Goal: Find contact information: Find contact information

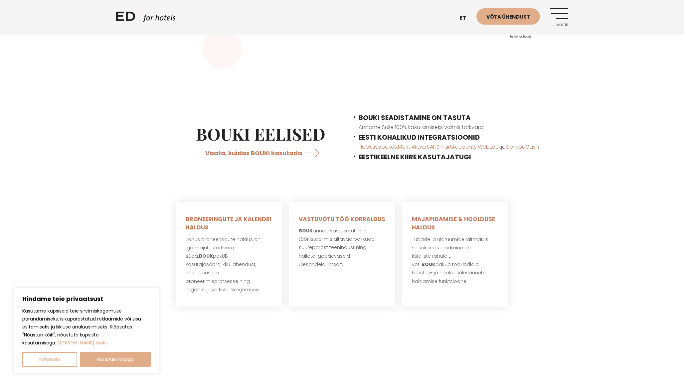
scroll to position [358, 0]
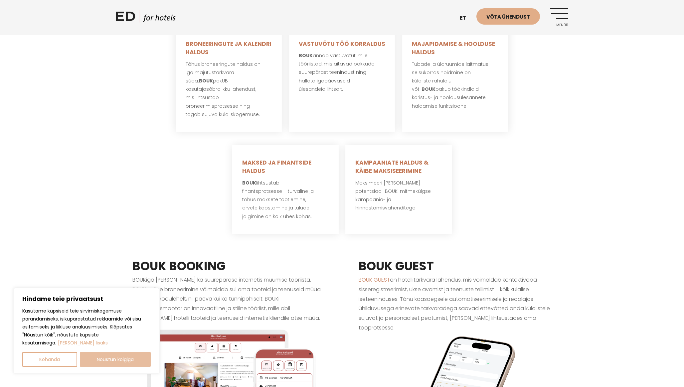
click at [109, 360] on button "Nõustun kõigiga" at bounding box center [115, 359] width 71 height 15
checkbox input "true"
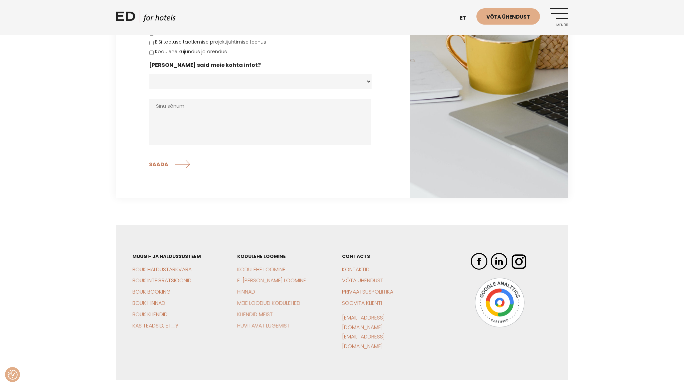
scroll to position [2033, 0]
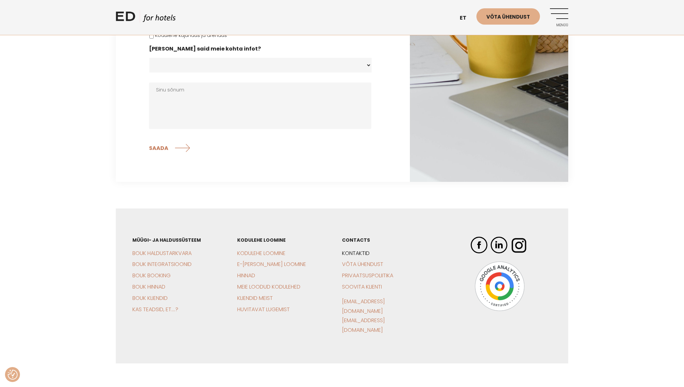
click at [352, 249] on link "Kontaktid" at bounding box center [356, 253] width 28 height 8
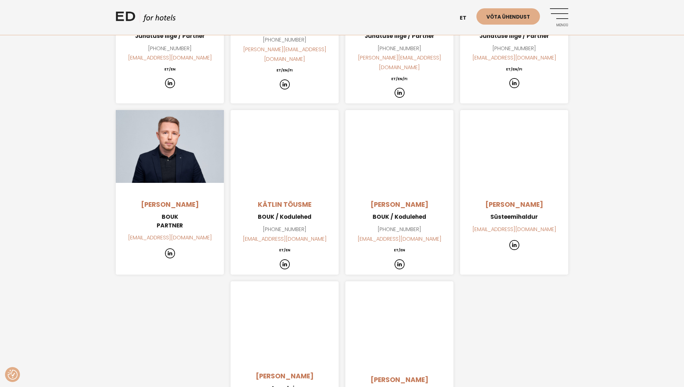
scroll to position [599, 0]
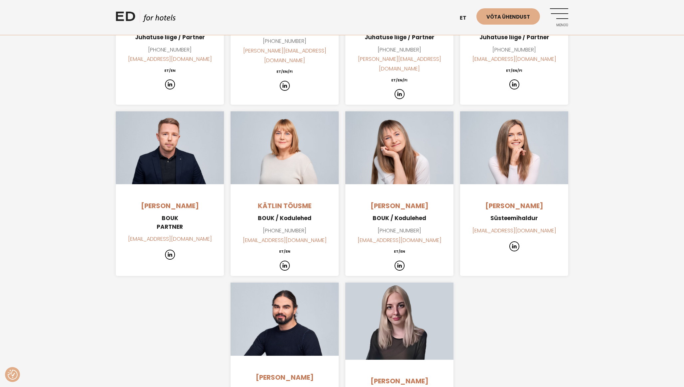
drag, startPoint x: 549, startPoint y: 184, endPoint x: 477, endPoint y: 182, distance: 72.5
click at [477, 201] on h4 "Keidi Kruusandi" at bounding box center [514, 206] width 108 height 10
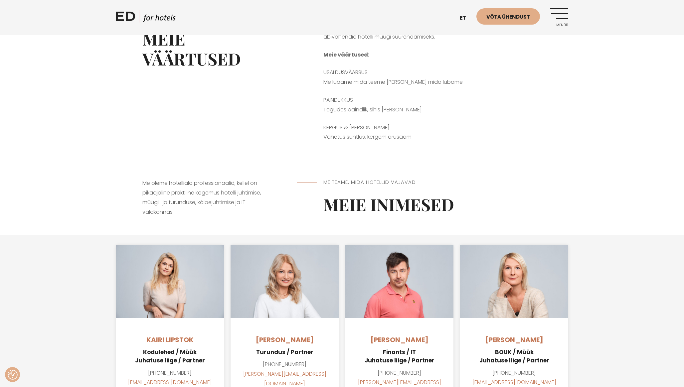
scroll to position [87, 0]
